Goal: Information Seeking & Learning: Learn about a topic

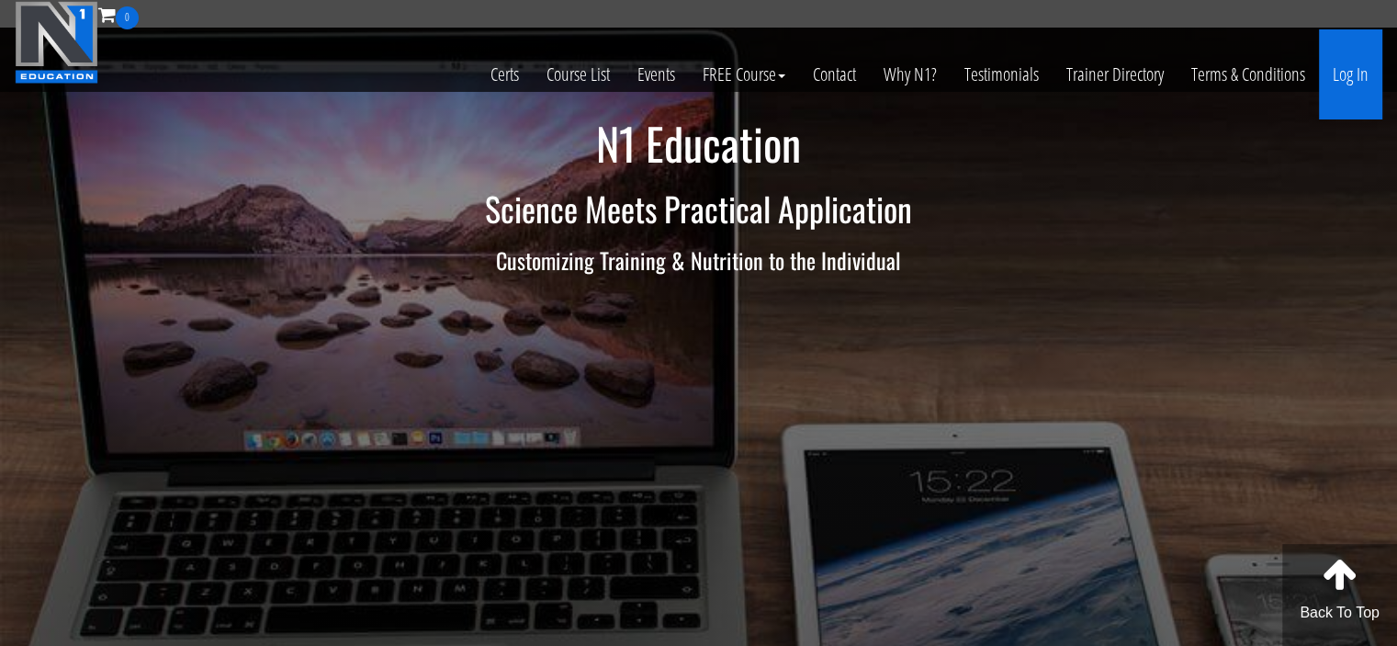
click at [1348, 82] on link "Log In" at bounding box center [1350, 74] width 63 height 90
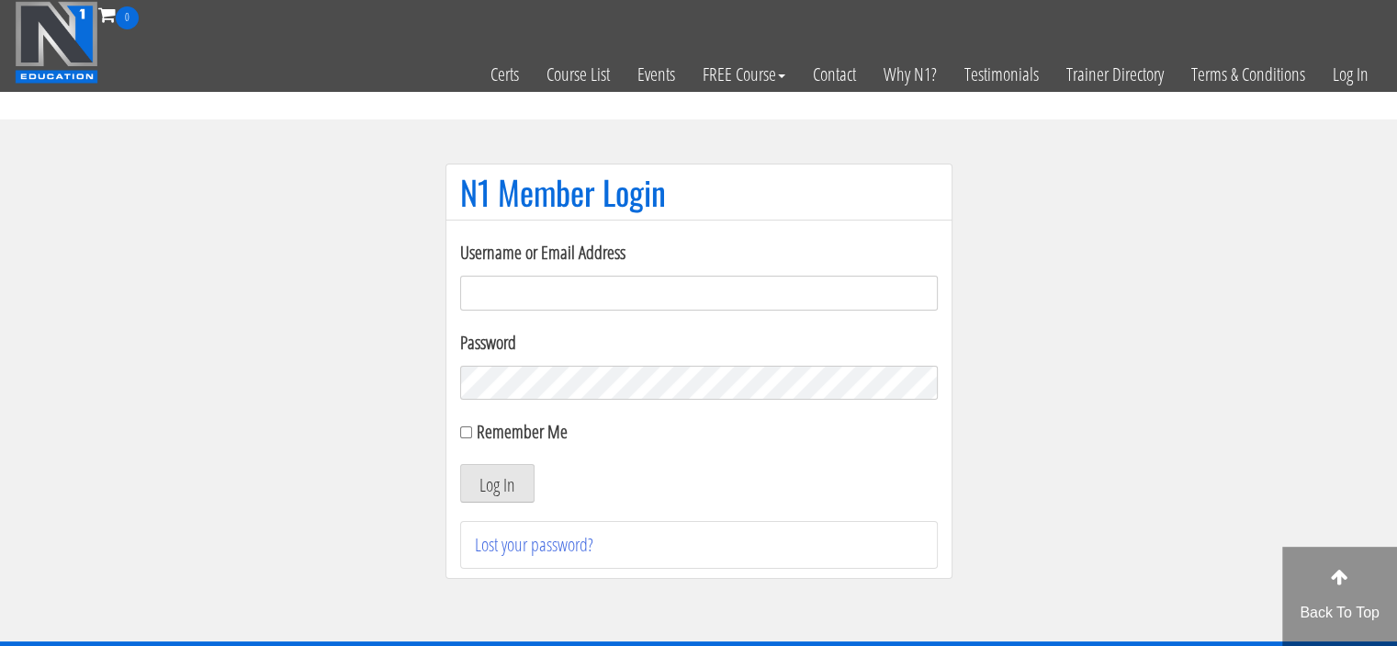
type input "meghna.25898@gmail.com"
click at [465, 426] on input "Remember Me" at bounding box center [466, 432] width 12 height 12
checkbox input "true"
click at [473, 484] on button "Log In" at bounding box center [497, 483] width 74 height 39
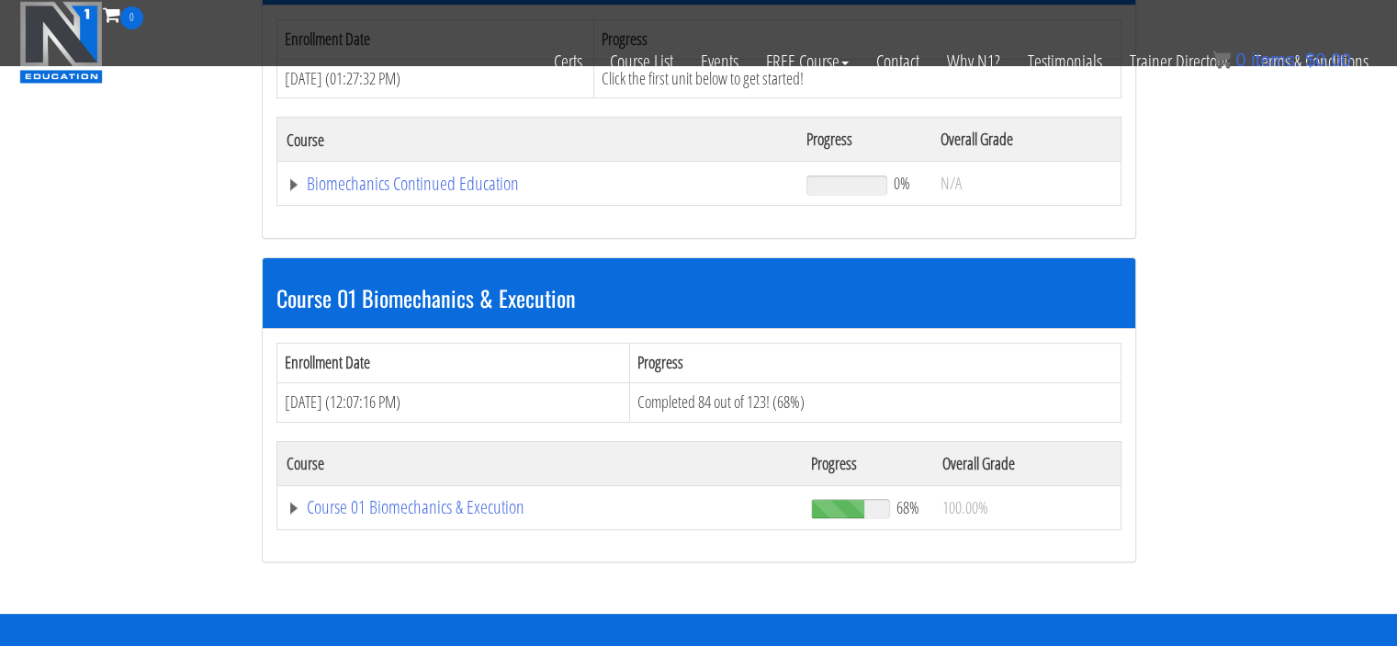
scroll to position [340, 0]
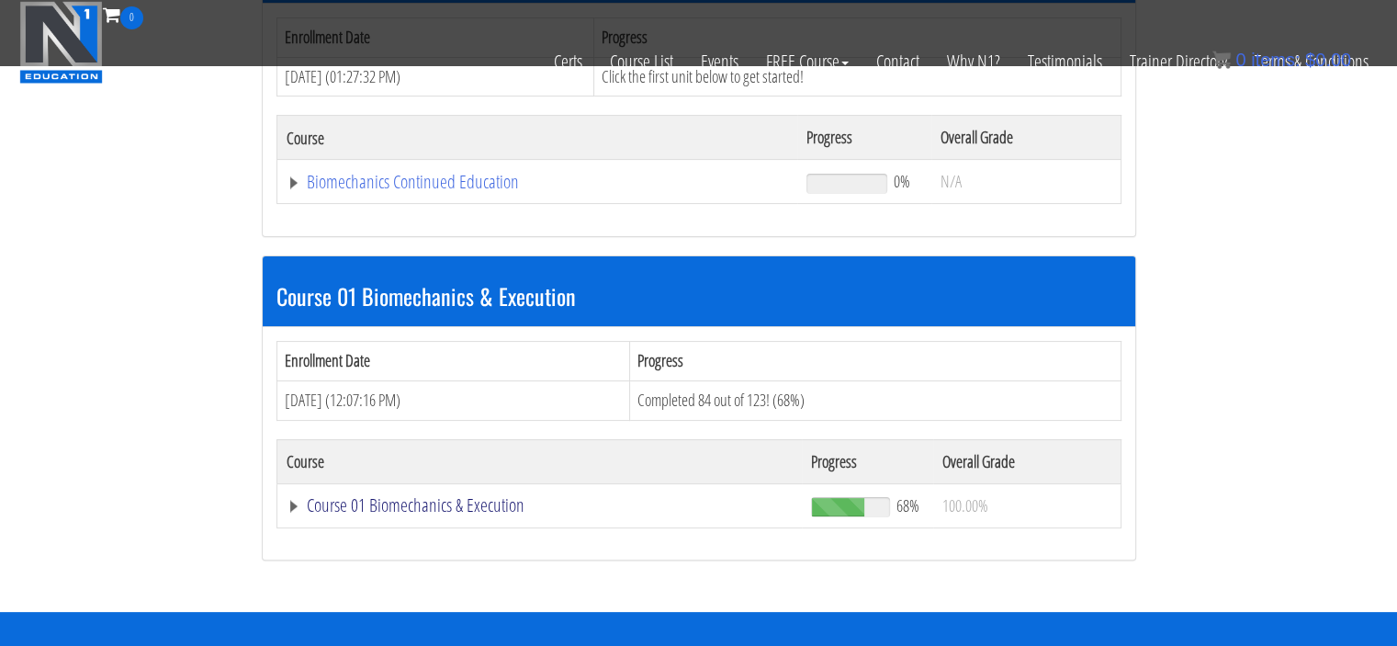
click at [456, 510] on link "Course 01 Biomechanics & Execution" at bounding box center [540, 505] width 507 height 18
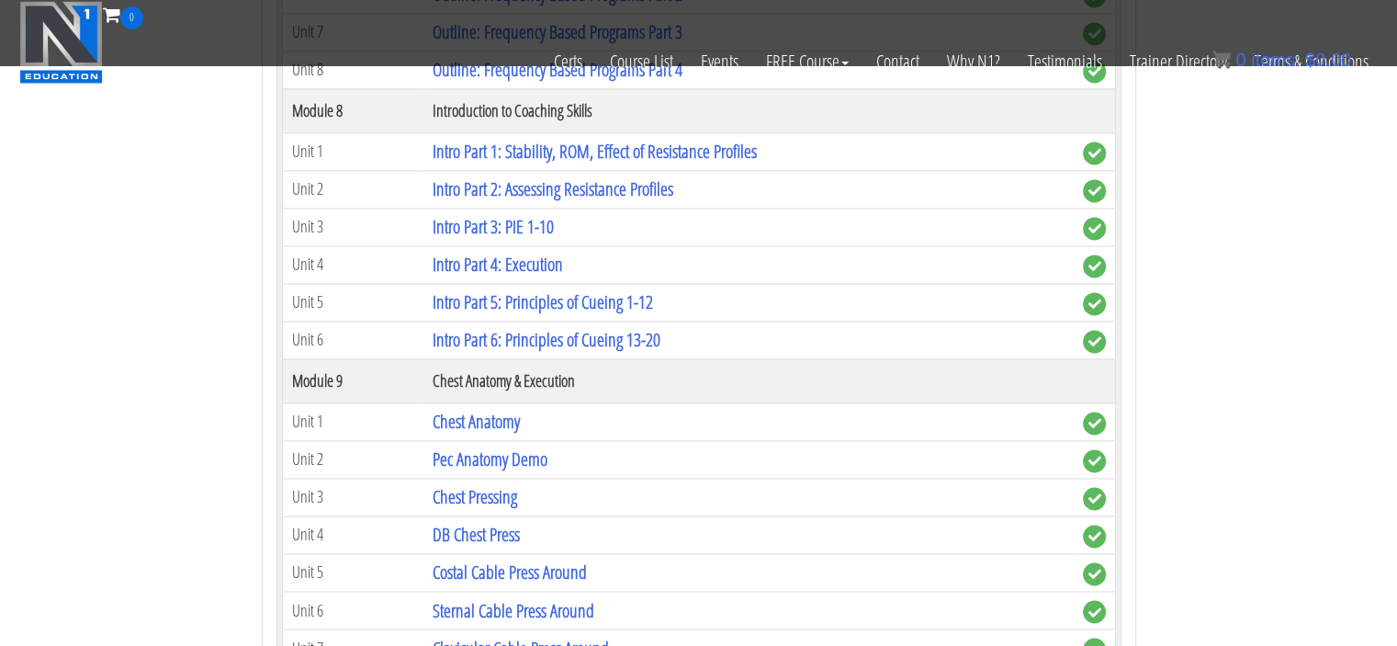
scroll to position [2902, 0]
click at [396, 589] on td "Unit 6" at bounding box center [352, 608] width 141 height 38
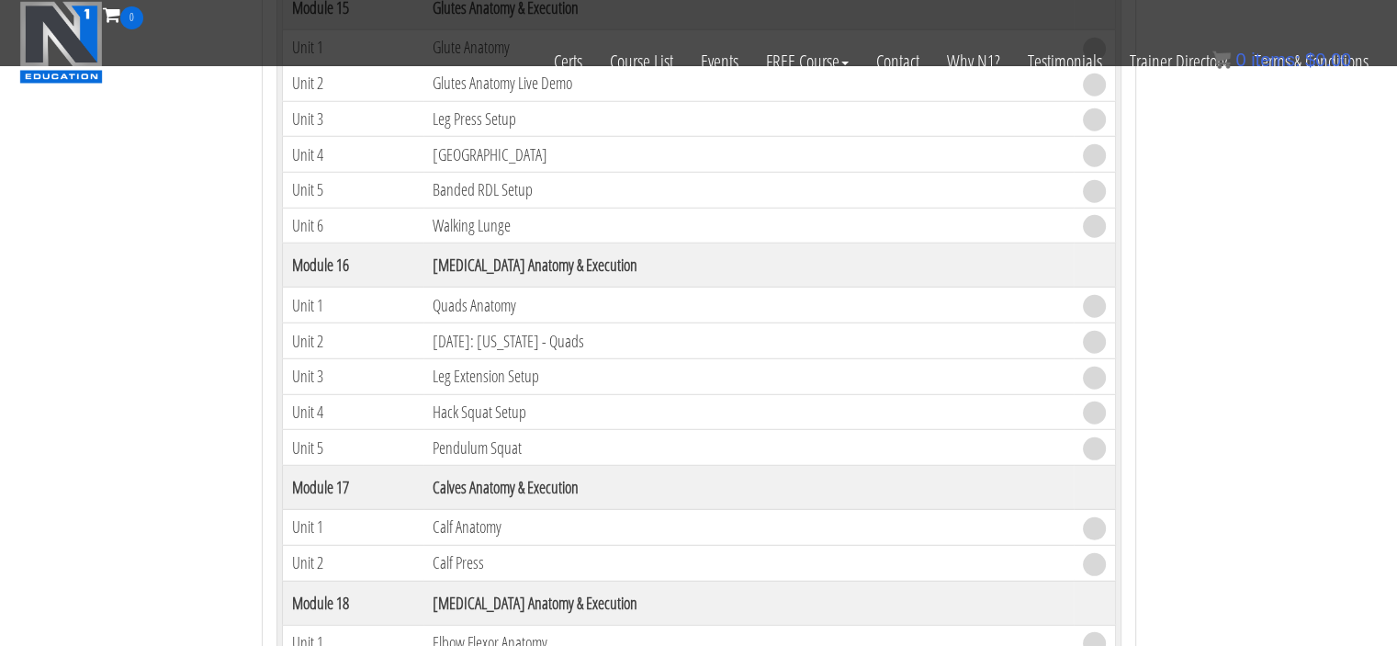
scroll to position [5055, 0]
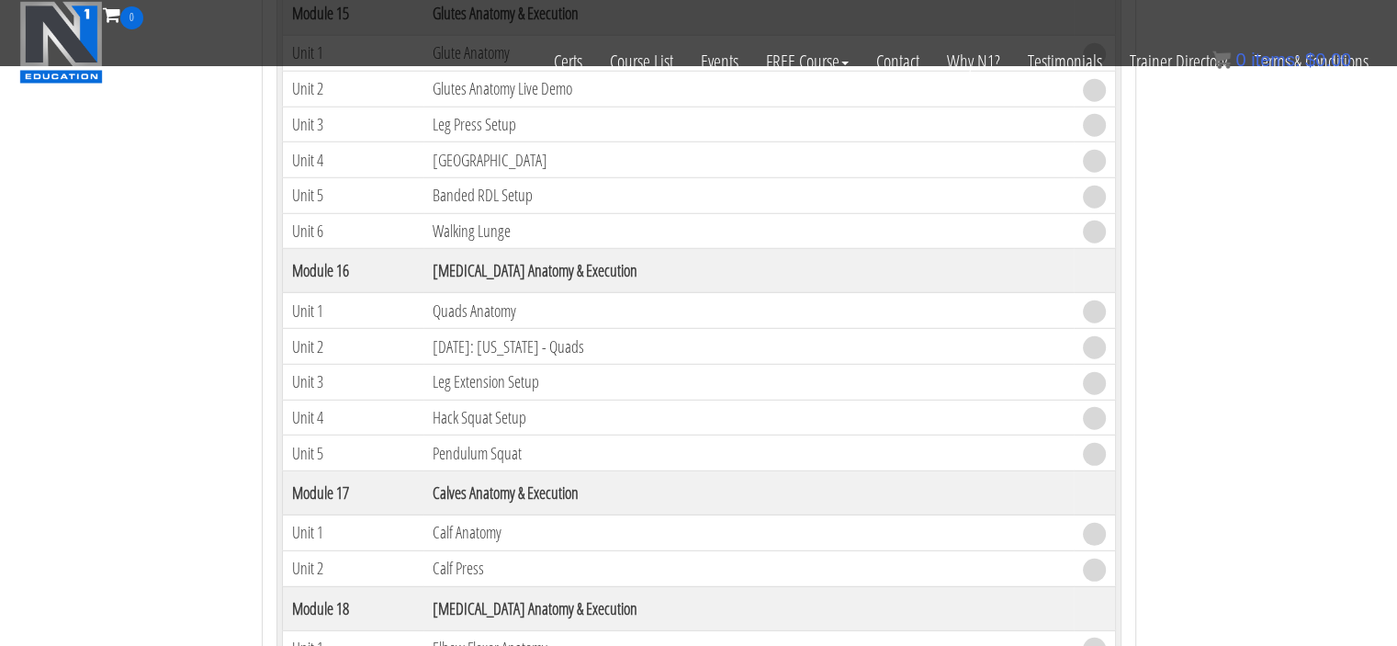
click at [382, 399] on td "Unit 4" at bounding box center [352, 417] width 141 height 36
drag, startPoint x: 382, startPoint y: 388, endPoint x: 393, endPoint y: 400, distance: 16.2
click at [393, 400] on td "Unit 4" at bounding box center [352, 417] width 141 height 36
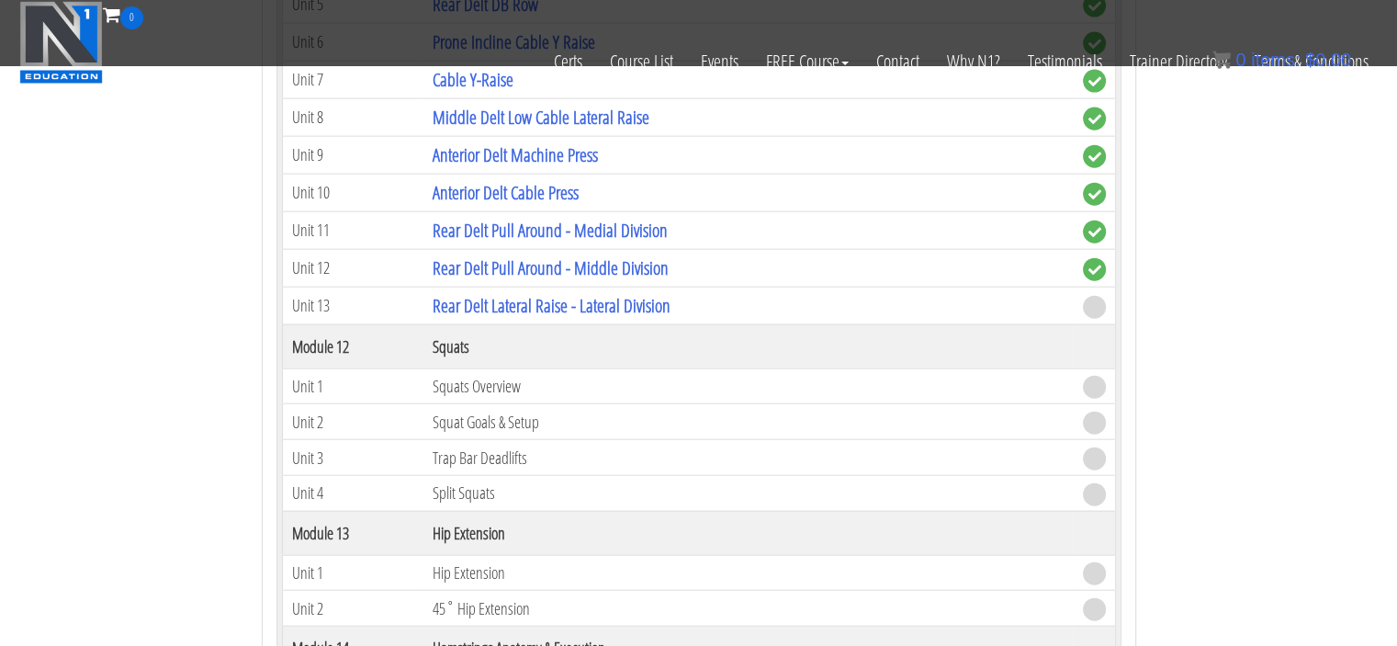
scroll to position [4232, 0]
click at [646, 296] on link "Rear Delt Lateral Raise - Lateral Division" at bounding box center [552, 307] width 238 height 25
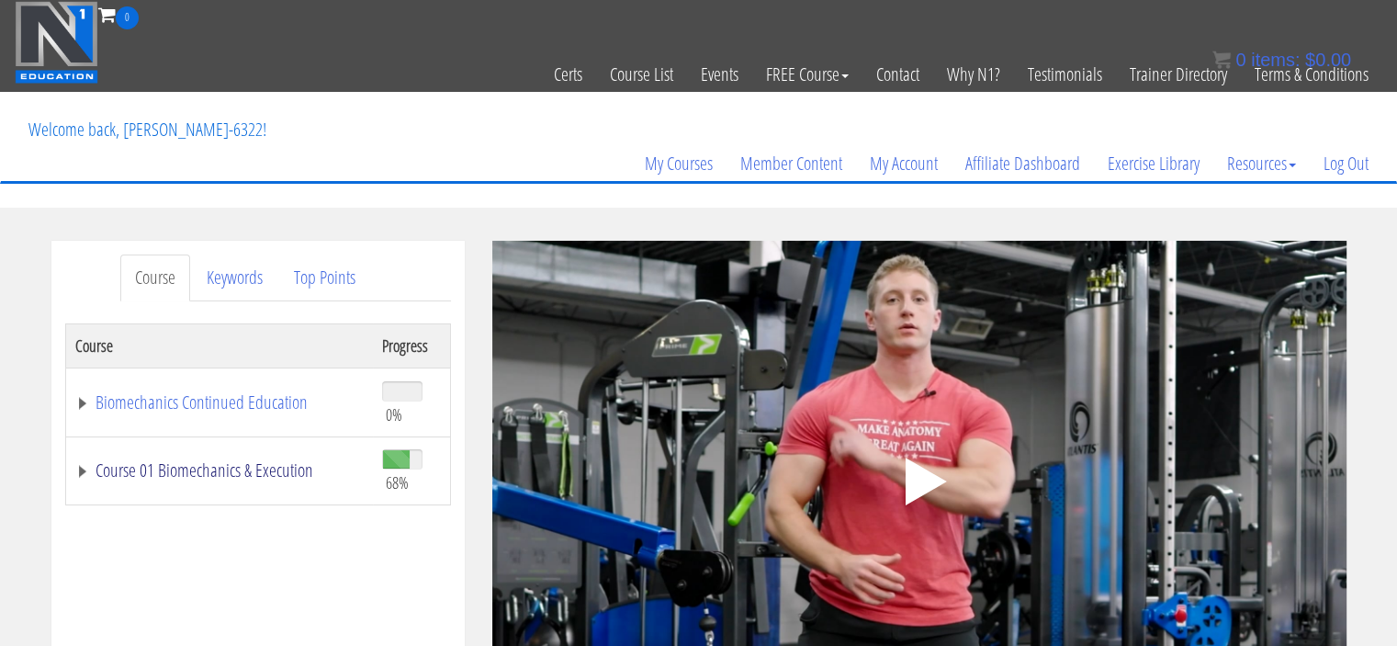
click at [83, 472] on link "Course 01 Biomechanics & Execution" at bounding box center [219, 470] width 288 height 18
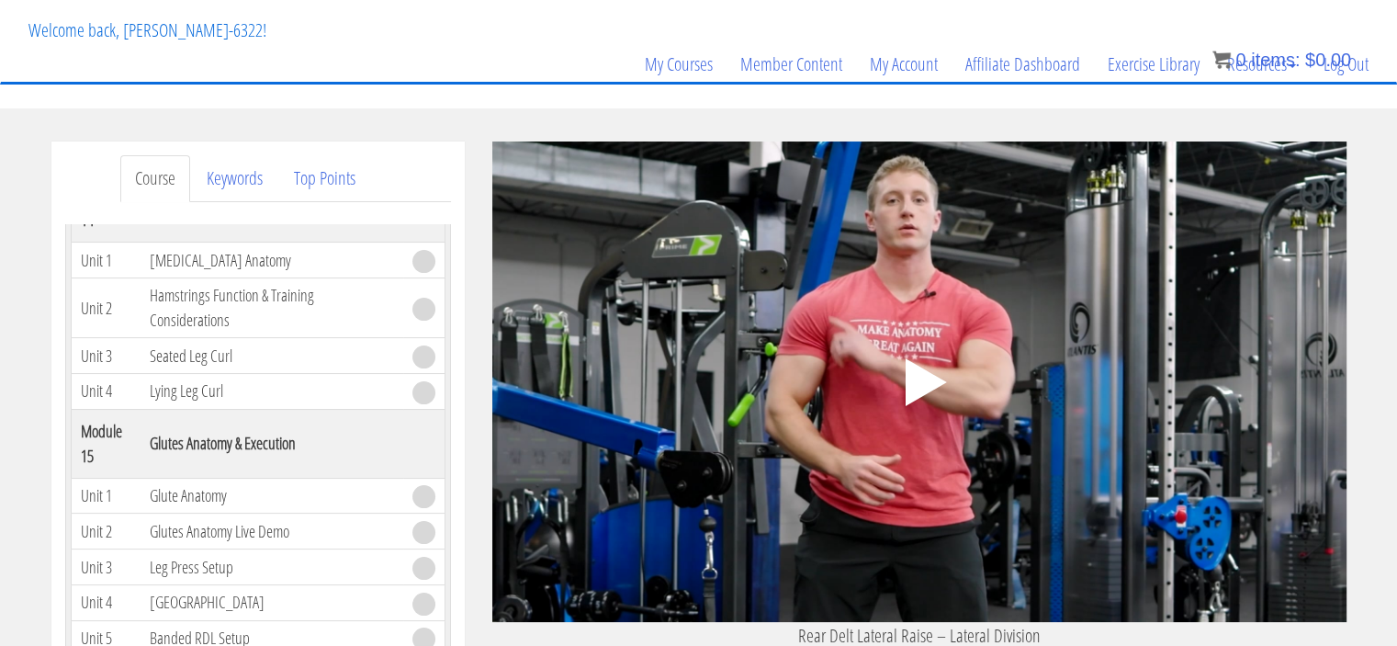
scroll to position [73, 0]
